Goal: Task Accomplishment & Management: Manage account settings

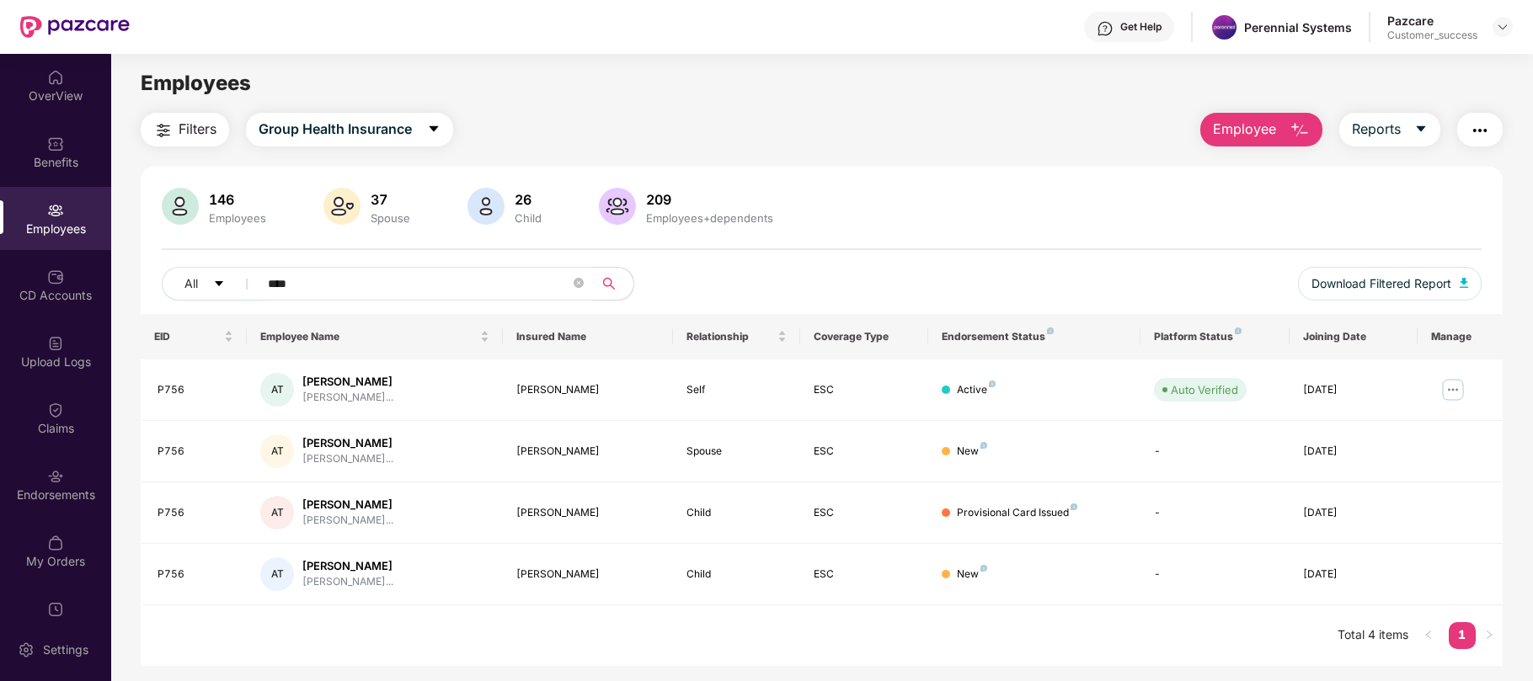
click at [79, 226] on div "Employees" at bounding box center [55, 229] width 111 height 17
drag, startPoint x: 331, startPoint y: 284, endPoint x: 177, endPoint y: 294, distance: 154.5
click at [177, 294] on div "All ****" at bounding box center [547, 284] width 770 height 34
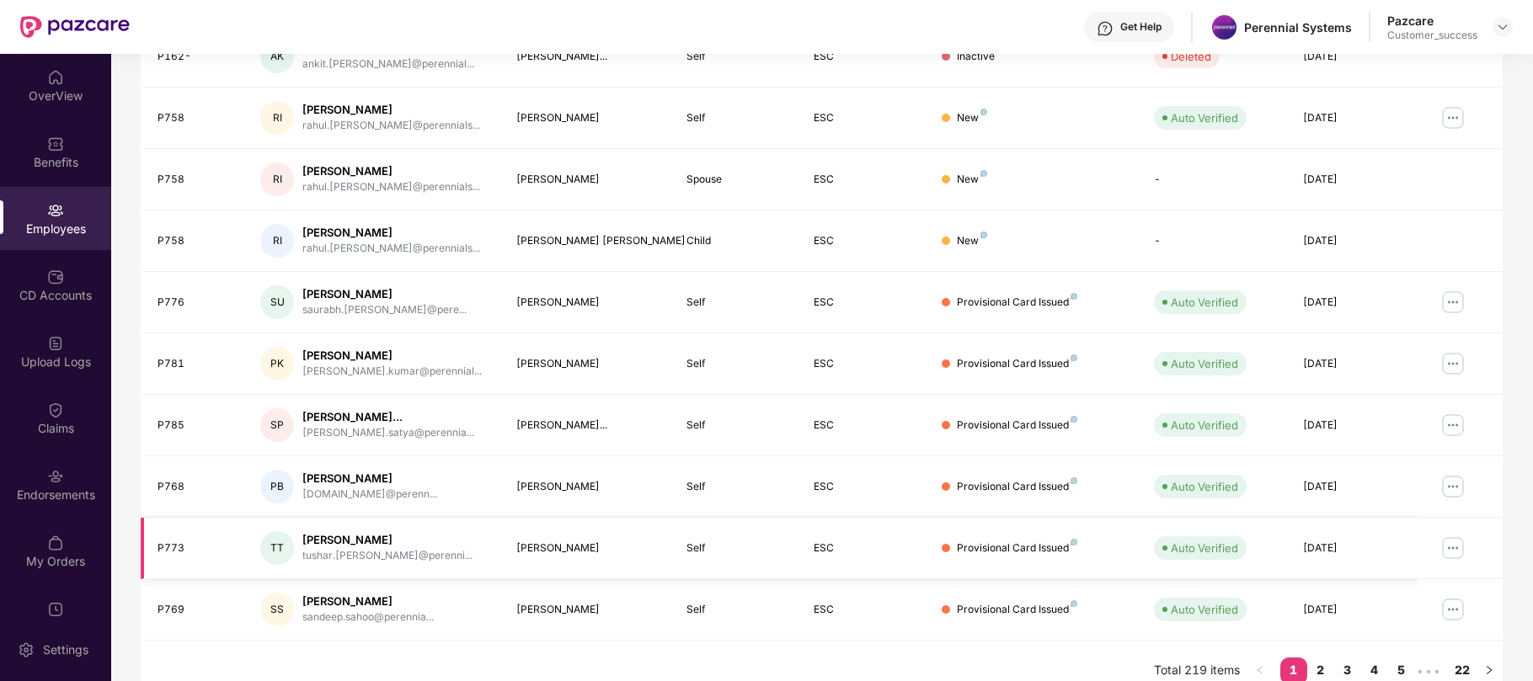
scroll to position [357, 0]
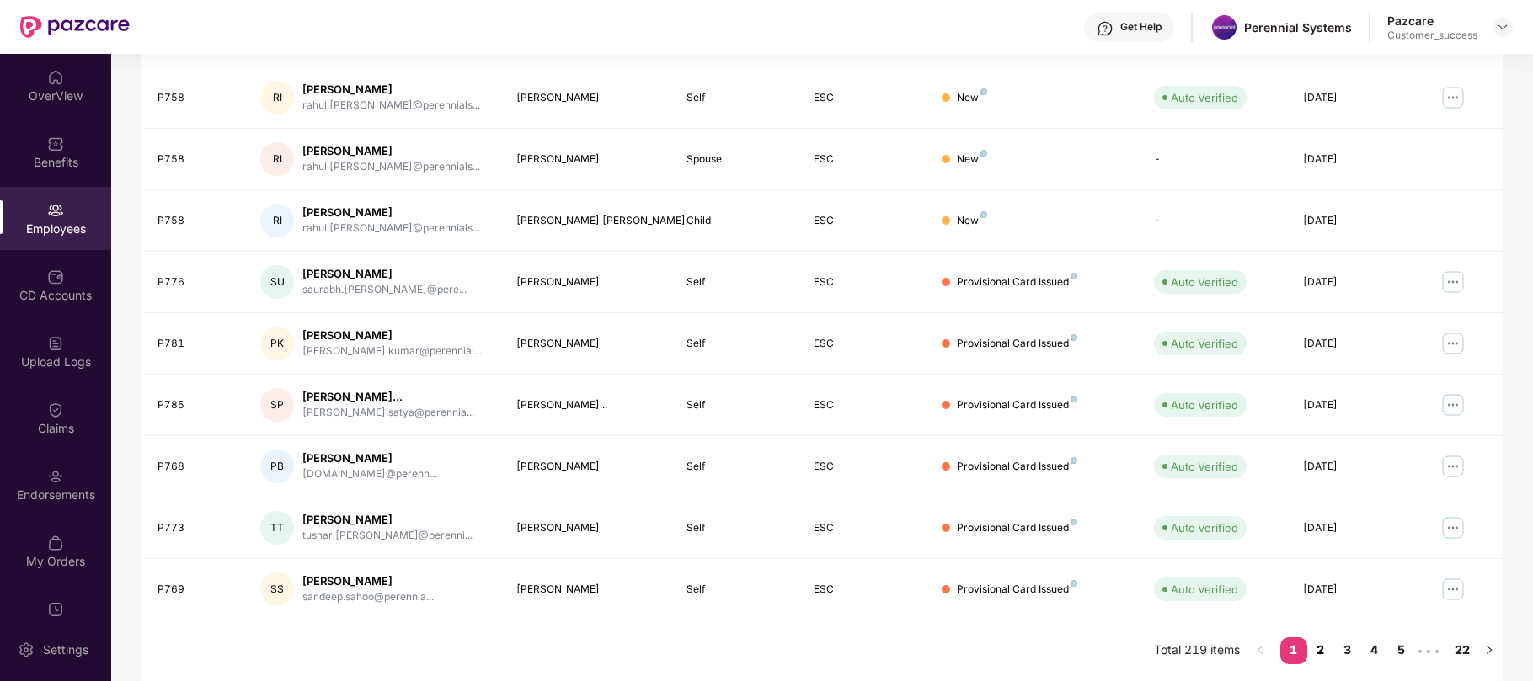
click at [1316, 648] on link "2" at bounding box center [1320, 650] width 27 height 25
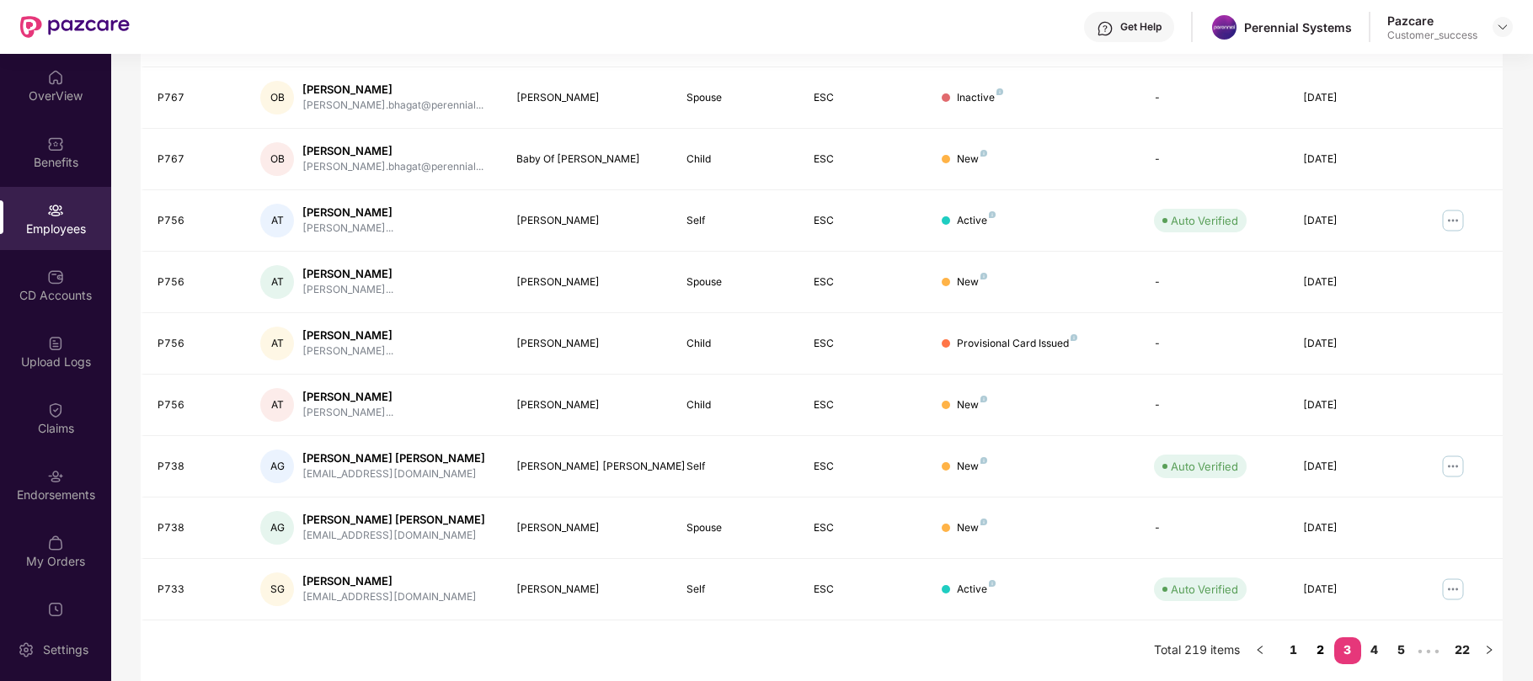
click at [1324, 650] on link "2" at bounding box center [1320, 650] width 27 height 25
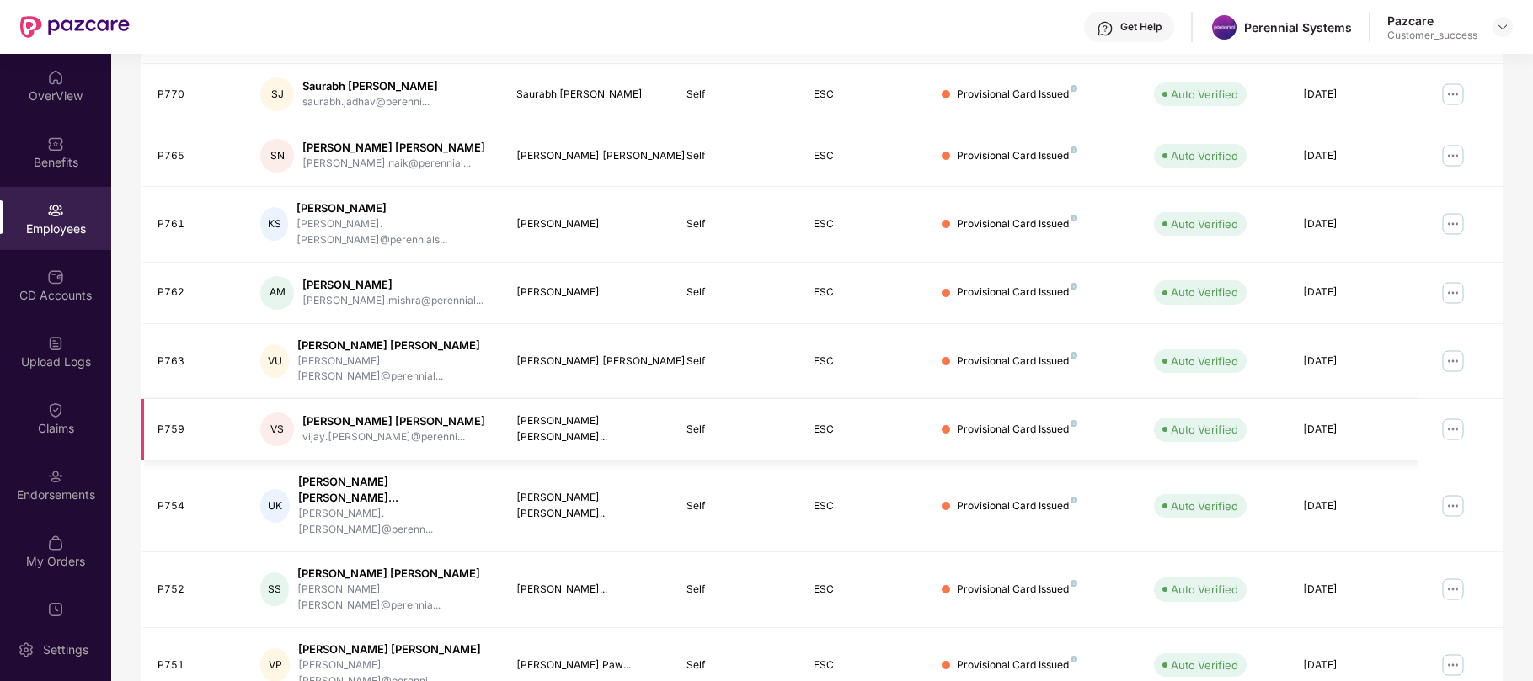
scroll to position [0, 0]
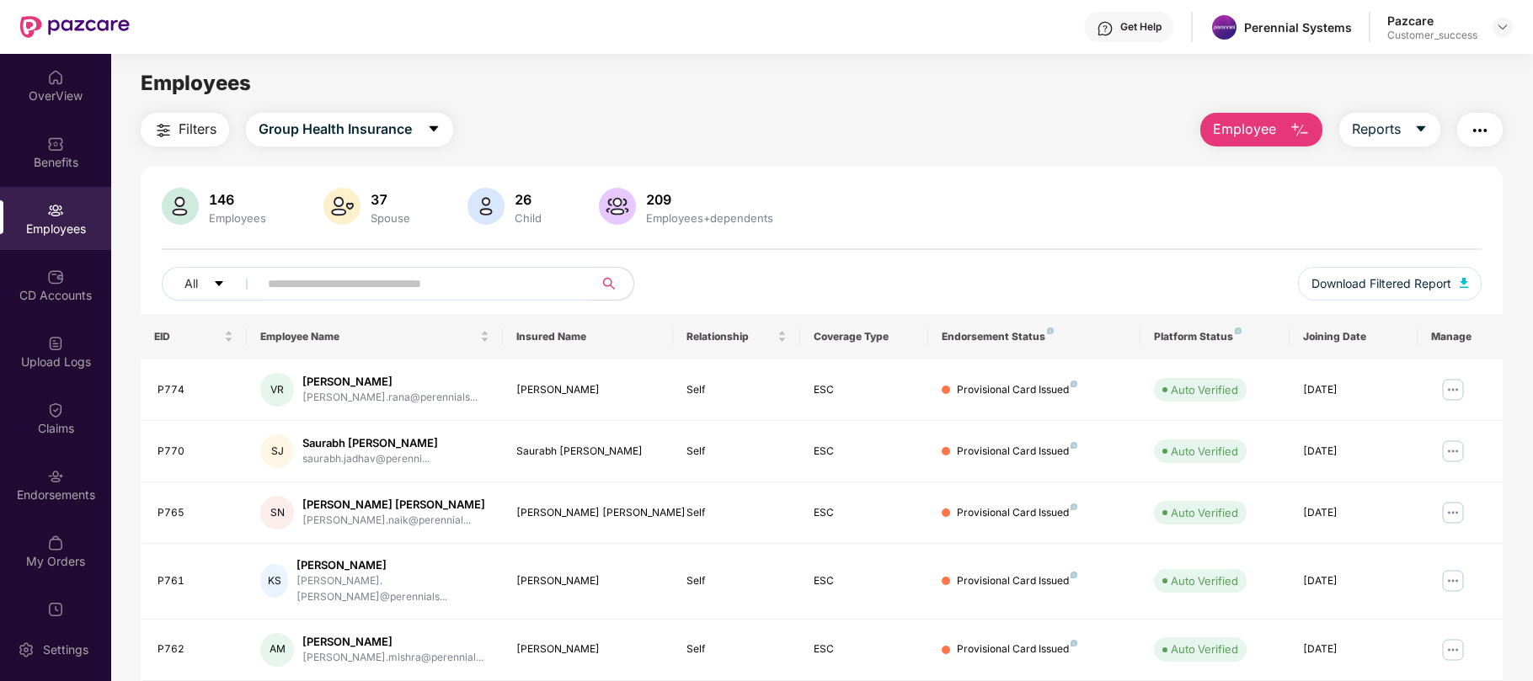
click at [1472, 126] on img "button" at bounding box center [1480, 130] width 20 height 20
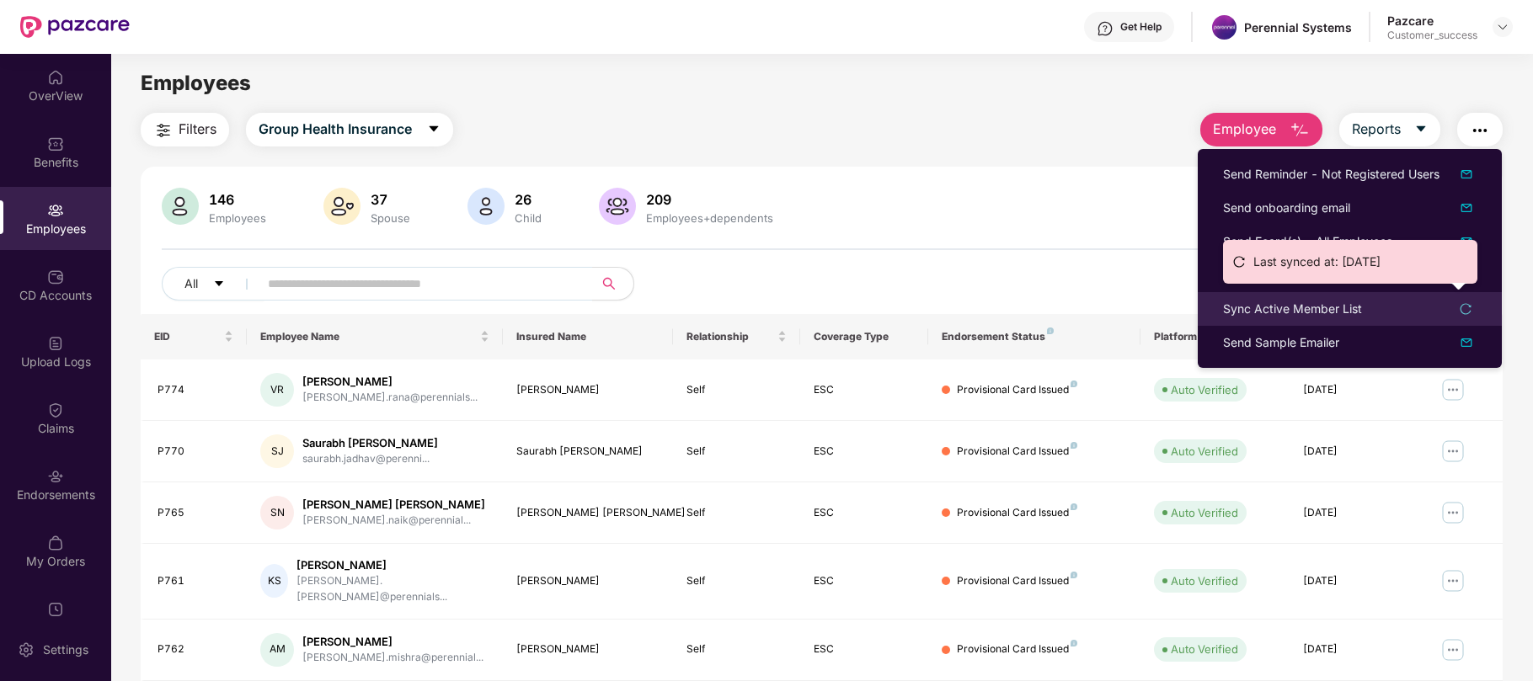
click at [1265, 311] on div "Sync Active Member List" at bounding box center [1292, 309] width 139 height 19
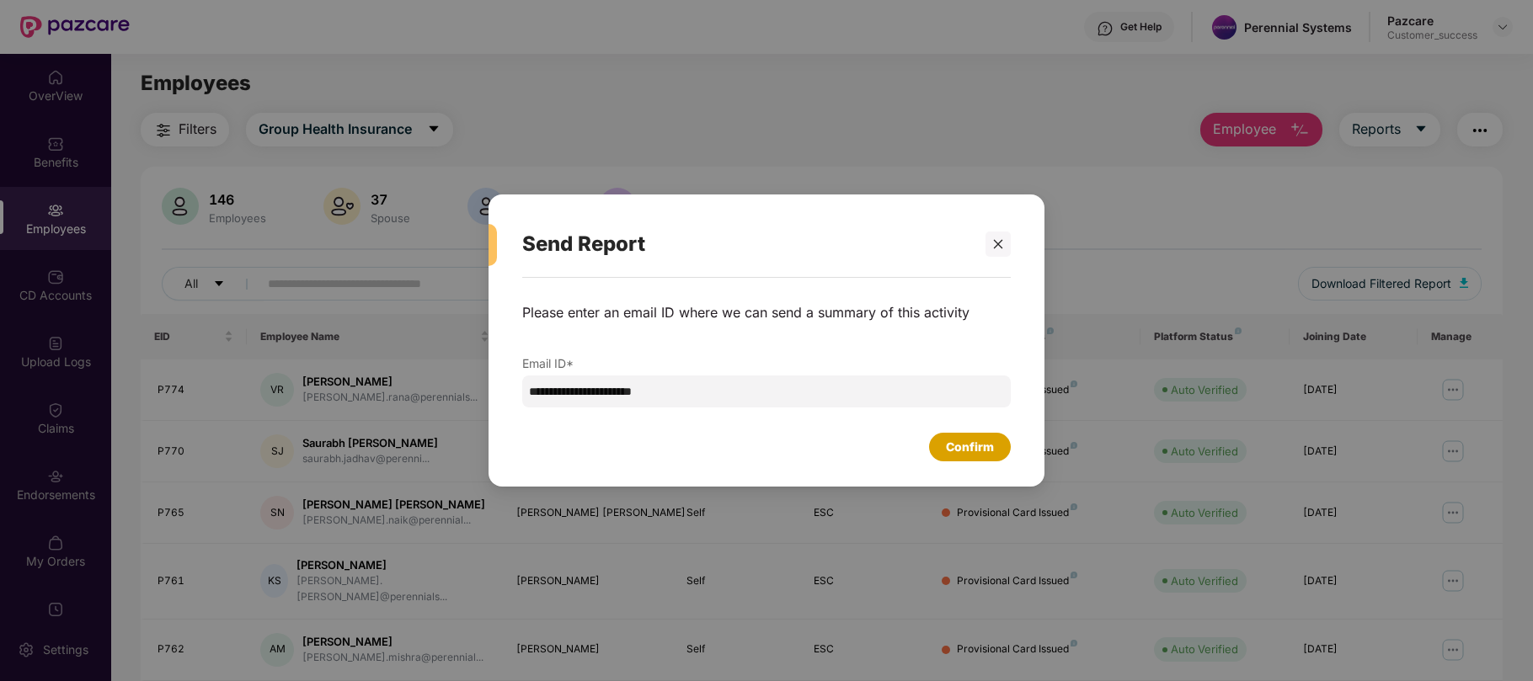
click at [974, 442] on div "Confirm" at bounding box center [970, 447] width 48 height 19
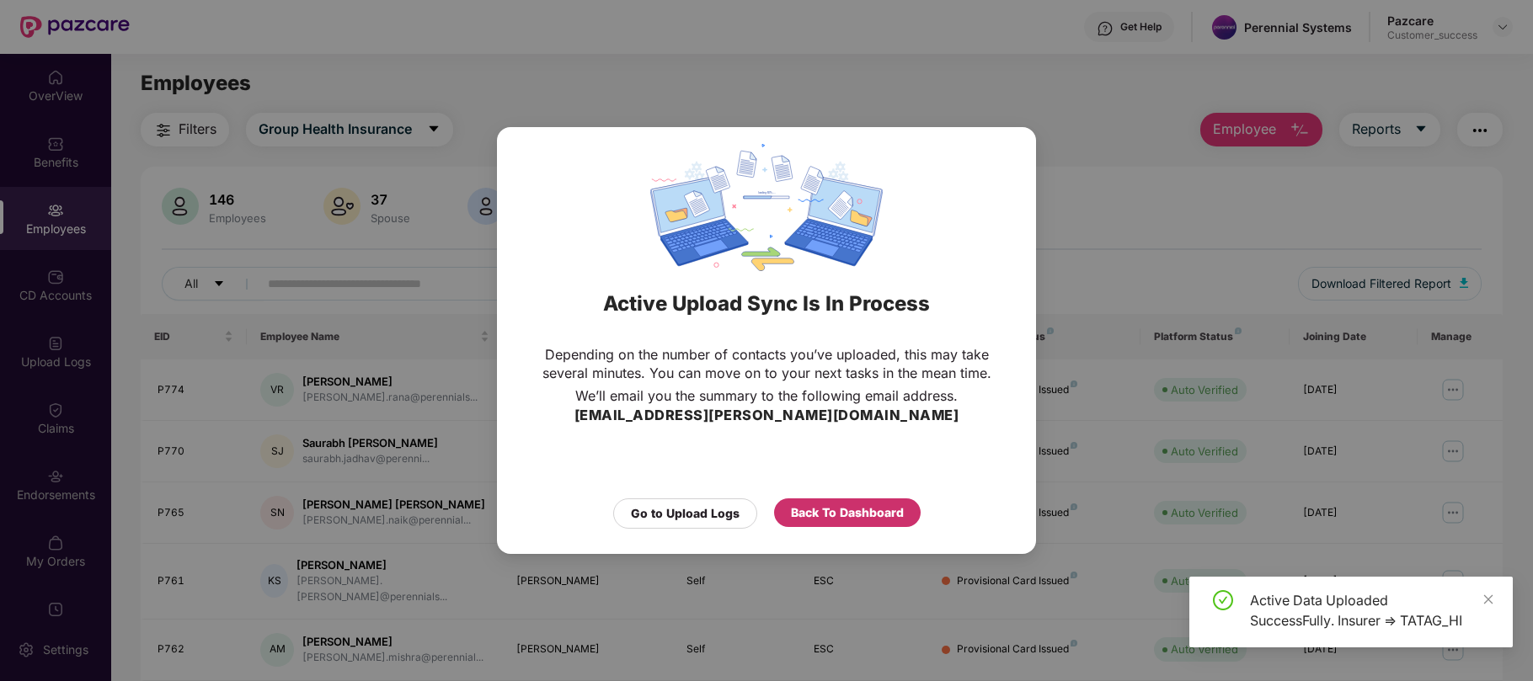
click at [842, 514] on div "Back To Dashboard" at bounding box center [847, 513] width 113 height 19
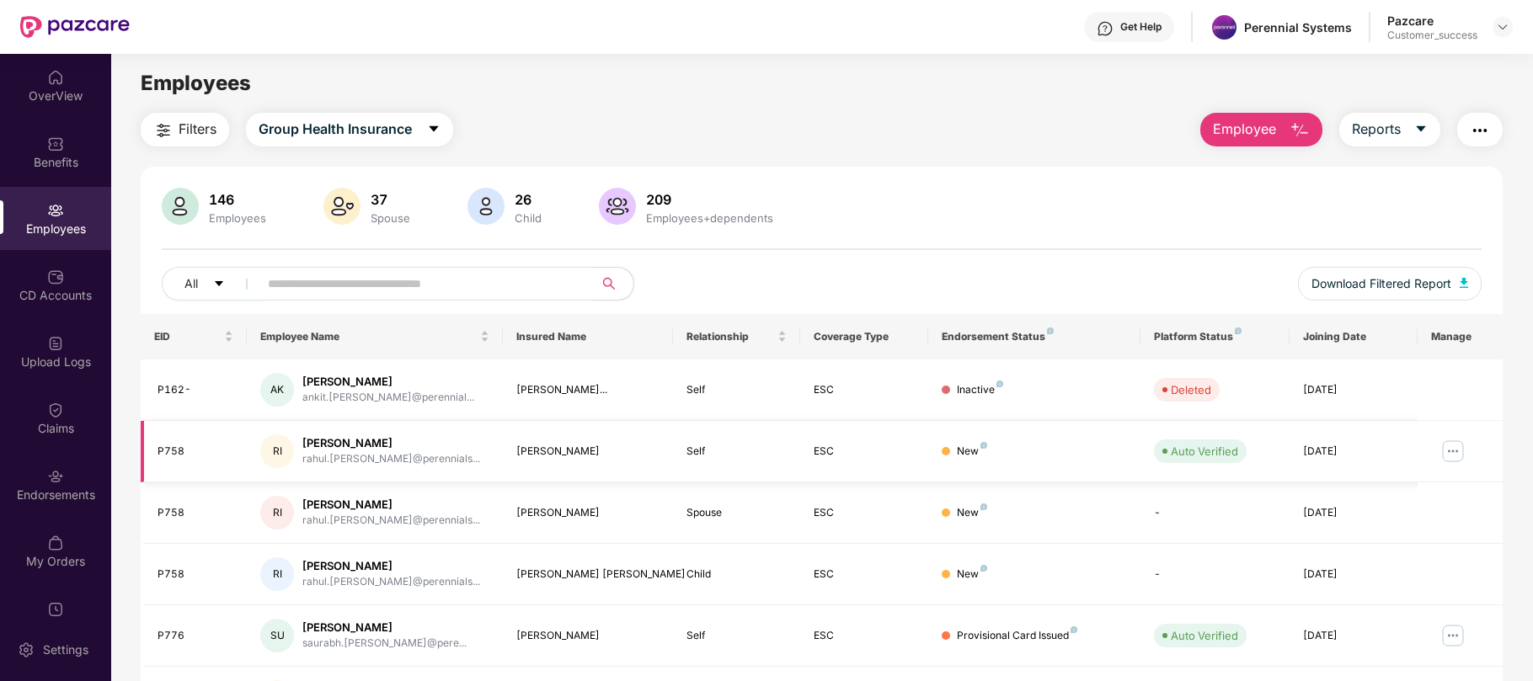
scroll to position [357, 0]
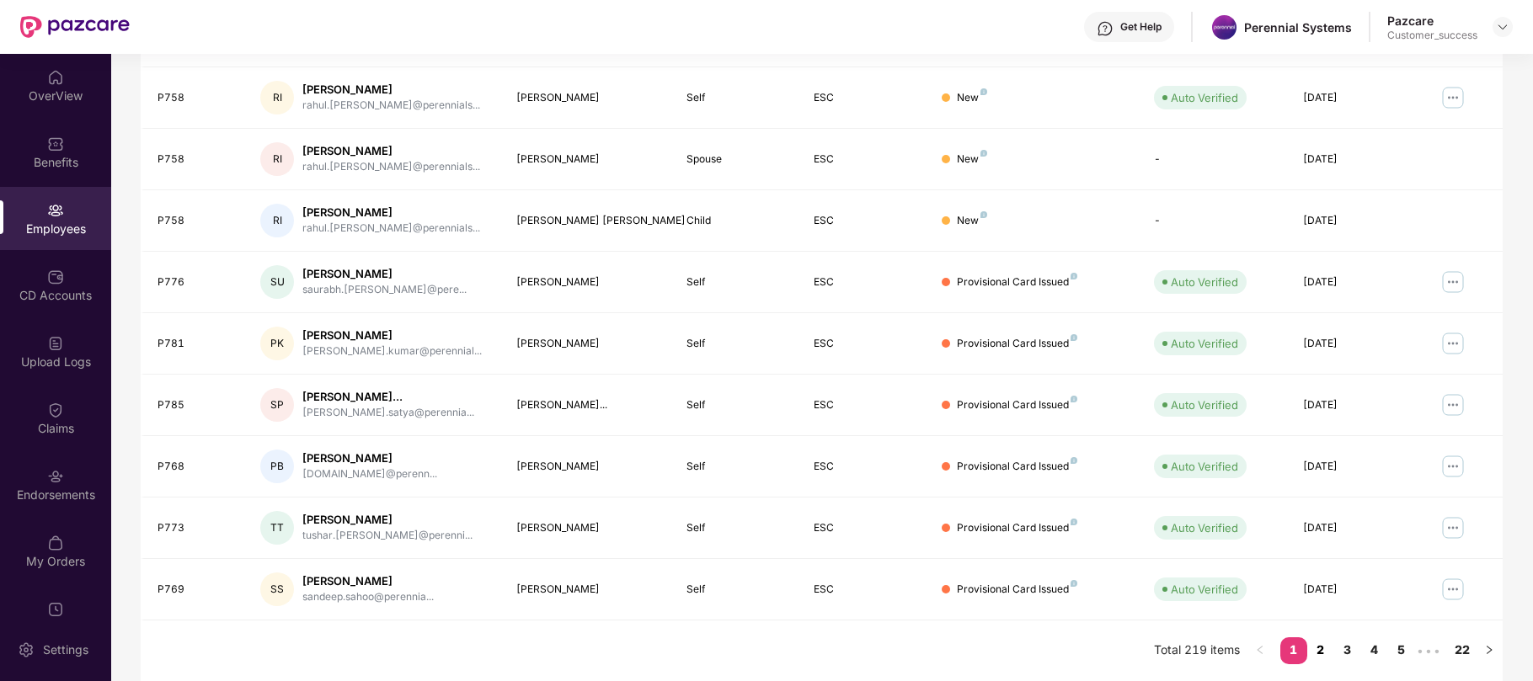
click at [1314, 654] on link "2" at bounding box center [1320, 650] width 27 height 25
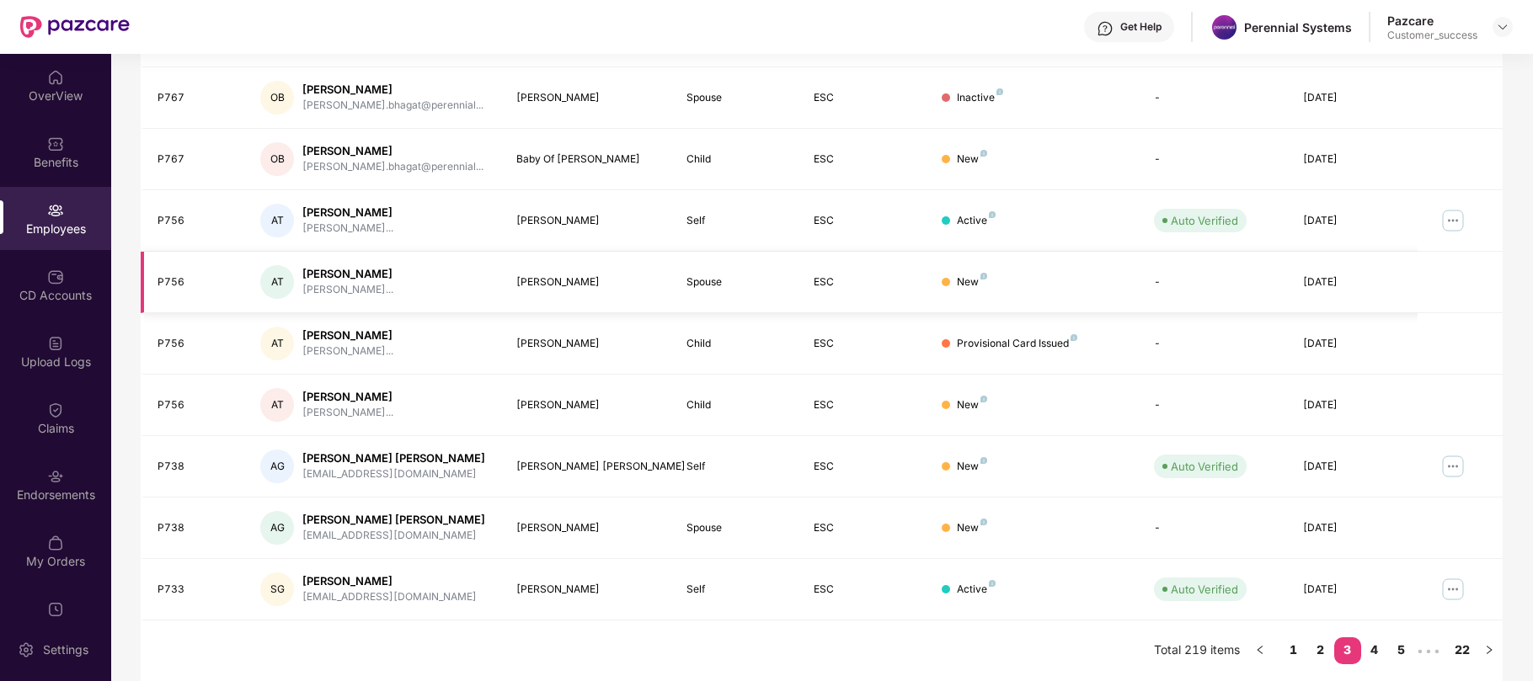
click at [175, 277] on div "P756" at bounding box center [196, 283] width 76 height 16
copy div "P756"
click at [166, 398] on div "P756" at bounding box center [196, 406] width 76 height 16
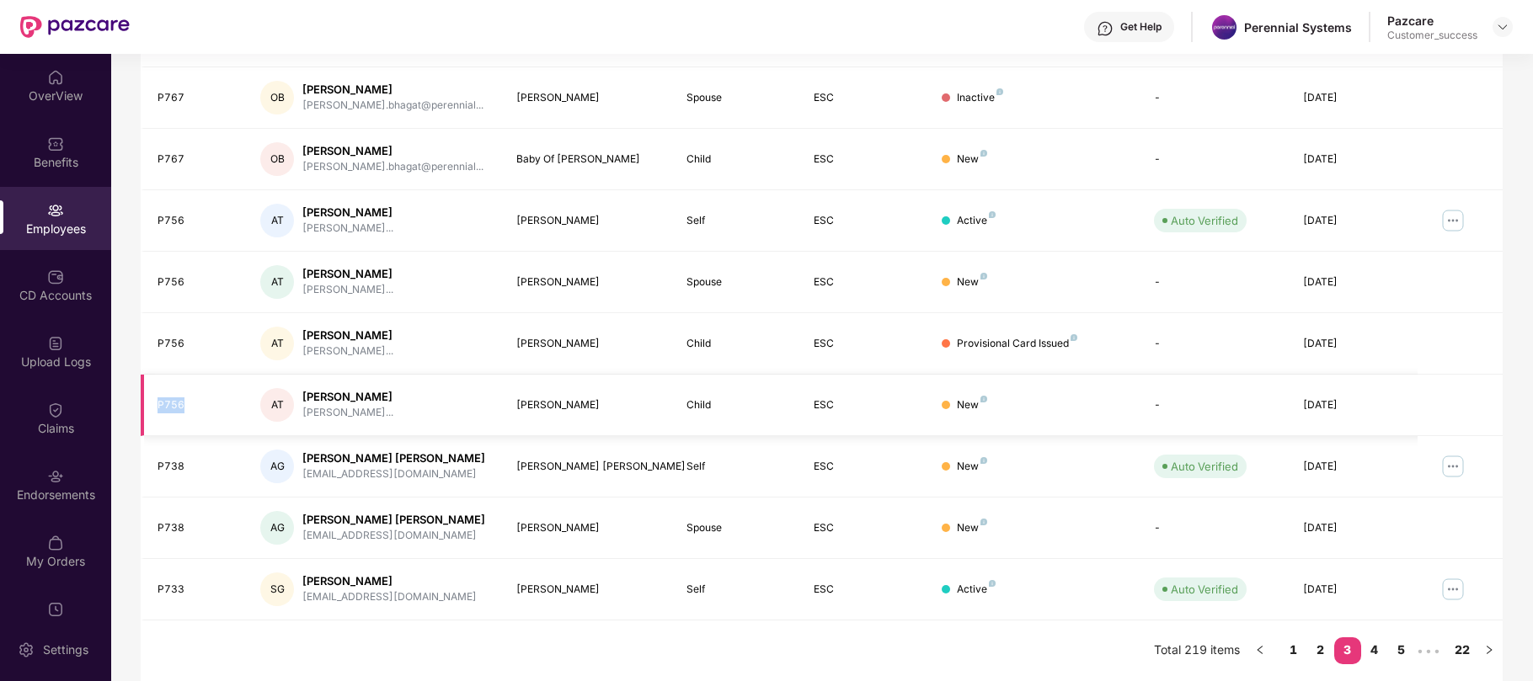
copy div "P756"
click at [173, 465] on div "P738" at bounding box center [196, 467] width 76 height 16
copy div "P738"
click at [1449, 476] on img at bounding box center [1453, 466] width 27 height 27
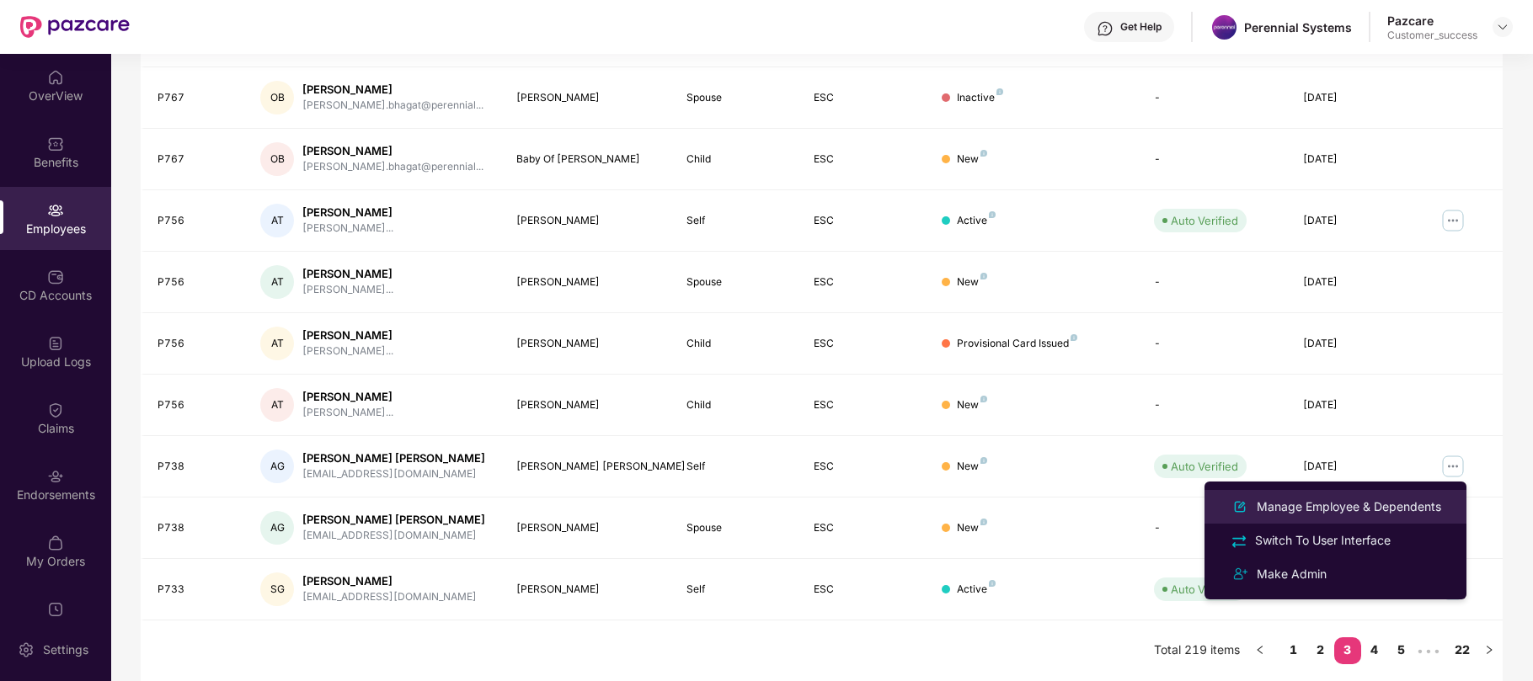
click at [1348, 516] on div "Manage Employee & Dependents" at bounding box center [1348, 507] width 191 height 19
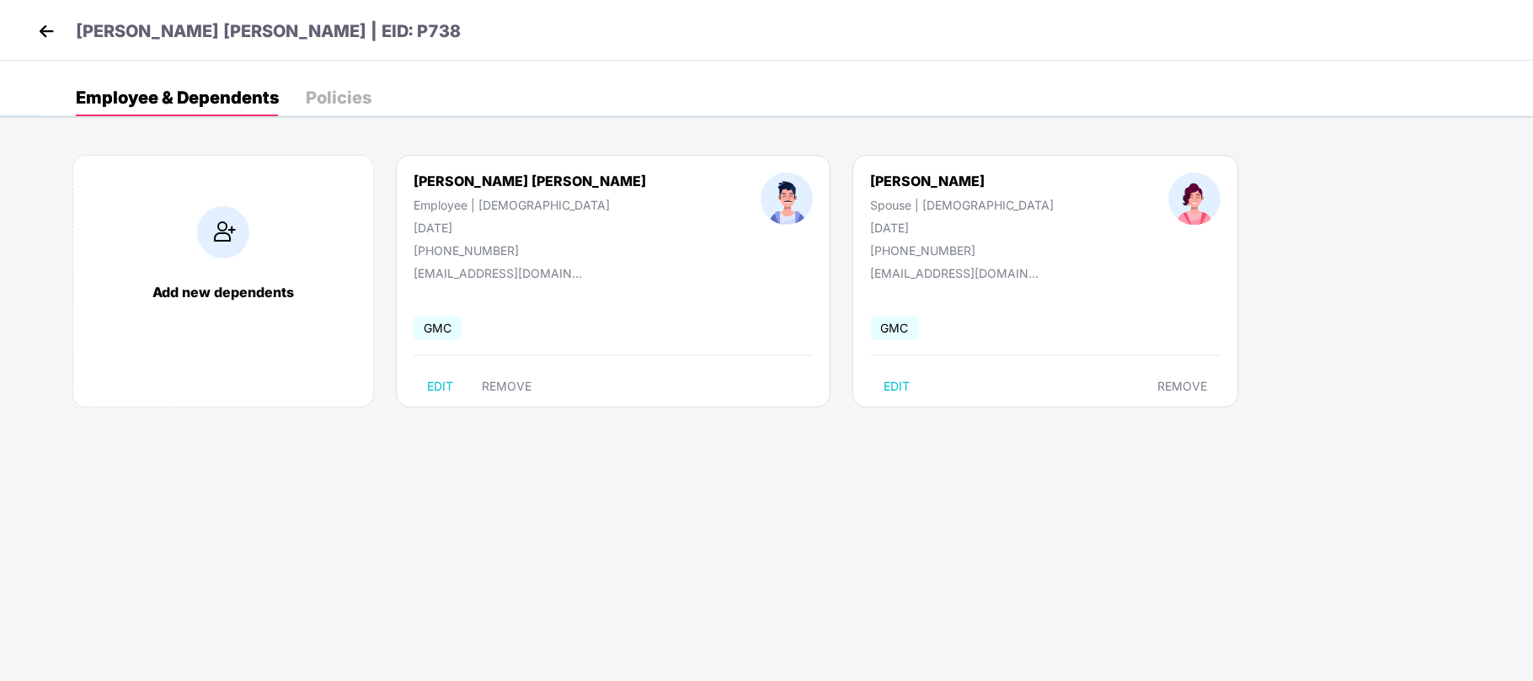
click at [48, 30] on img at bounding box center [46, 31] width 25 height 25
